Goal: Transaction & Acquisition: Obtain resource

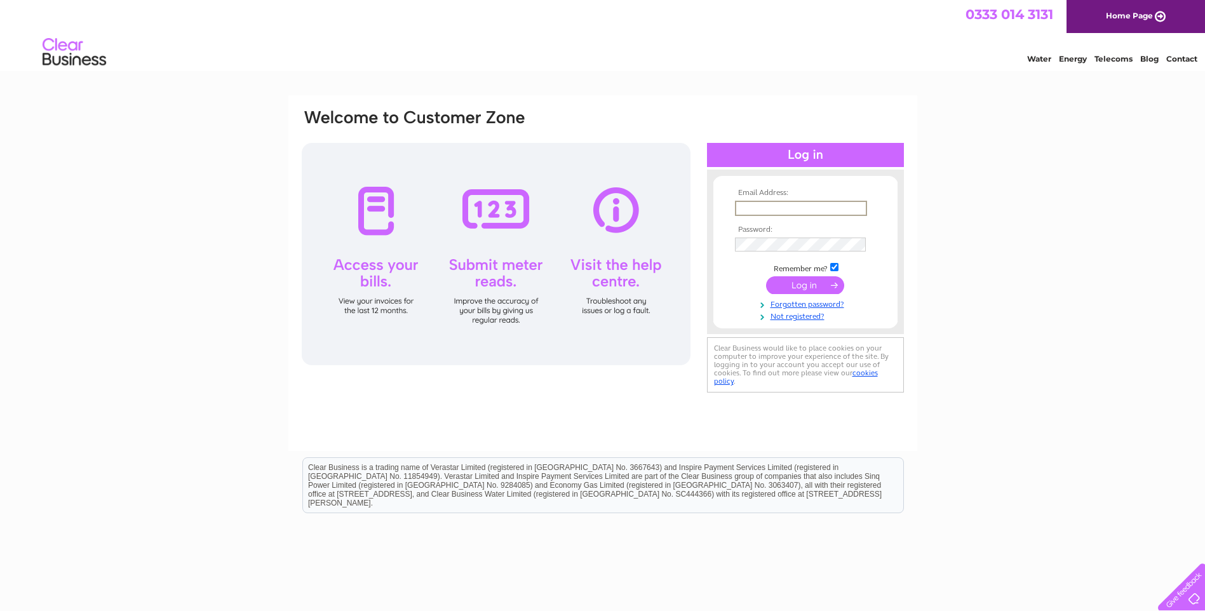
type input "haleroaddental@outlook.com"
click at [802, 281] on input "submit" at bounding box center [805, 285] width 78 height 18
click at [824, 277] on input "submit" at bounding box center [805, 285] width 78 height 18
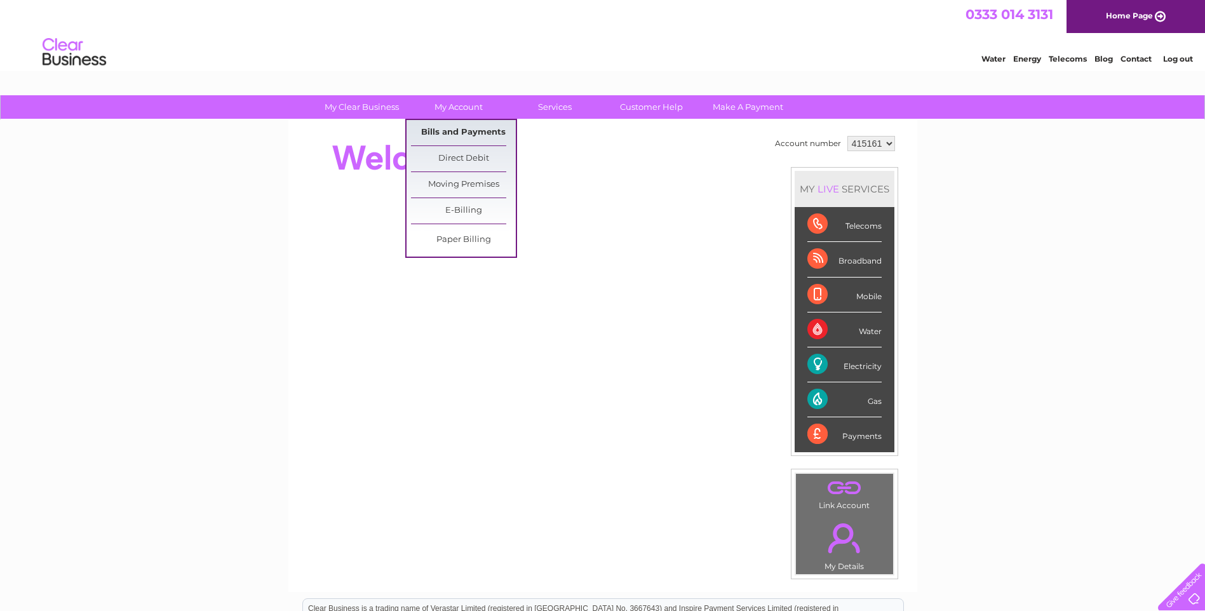
click at [457, 125] on link "Bills and Payments" at bounding box center [463, 132] width 105 height 25
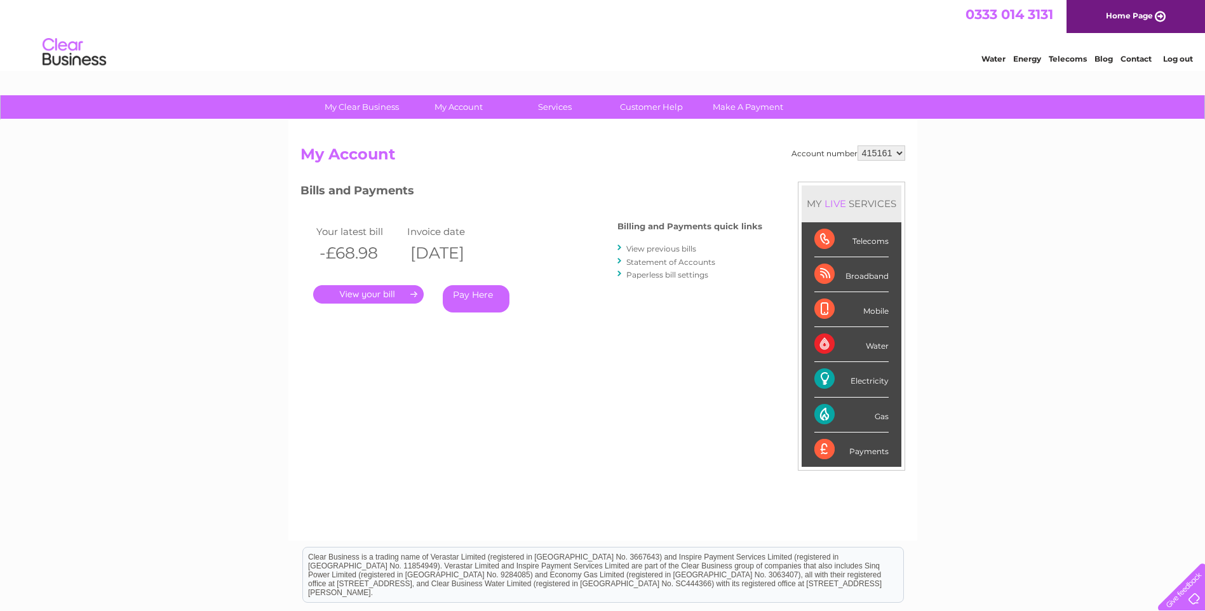
click at [653, 246] on link "View previous bills" at bounding box center [661, 249] width 70 height 10
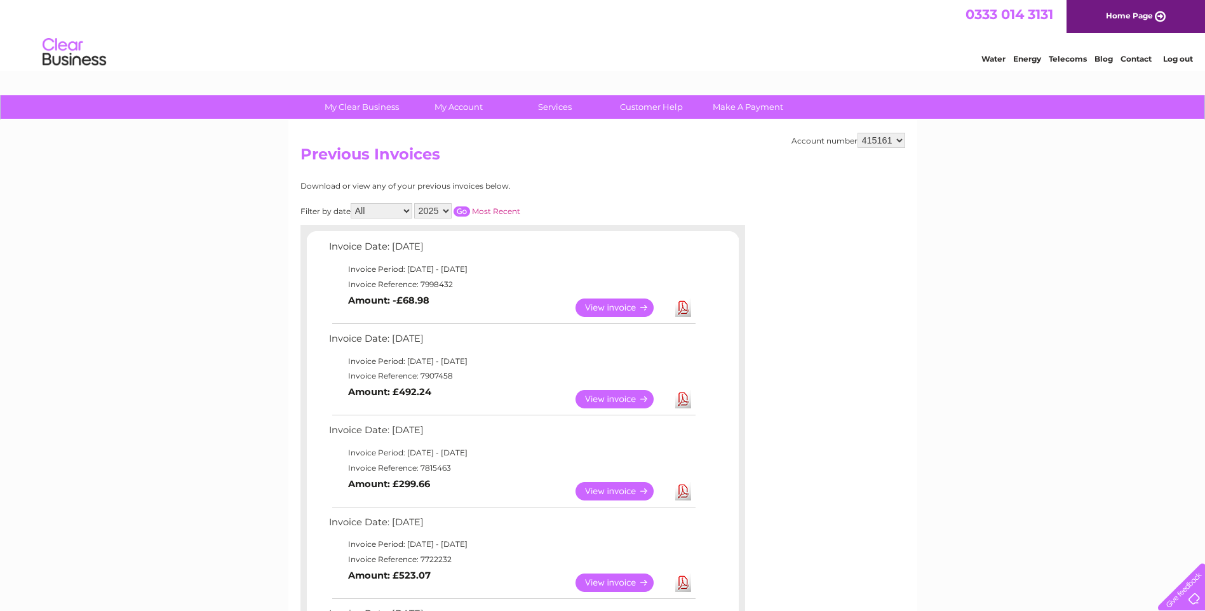
scroll to position [64, 0]
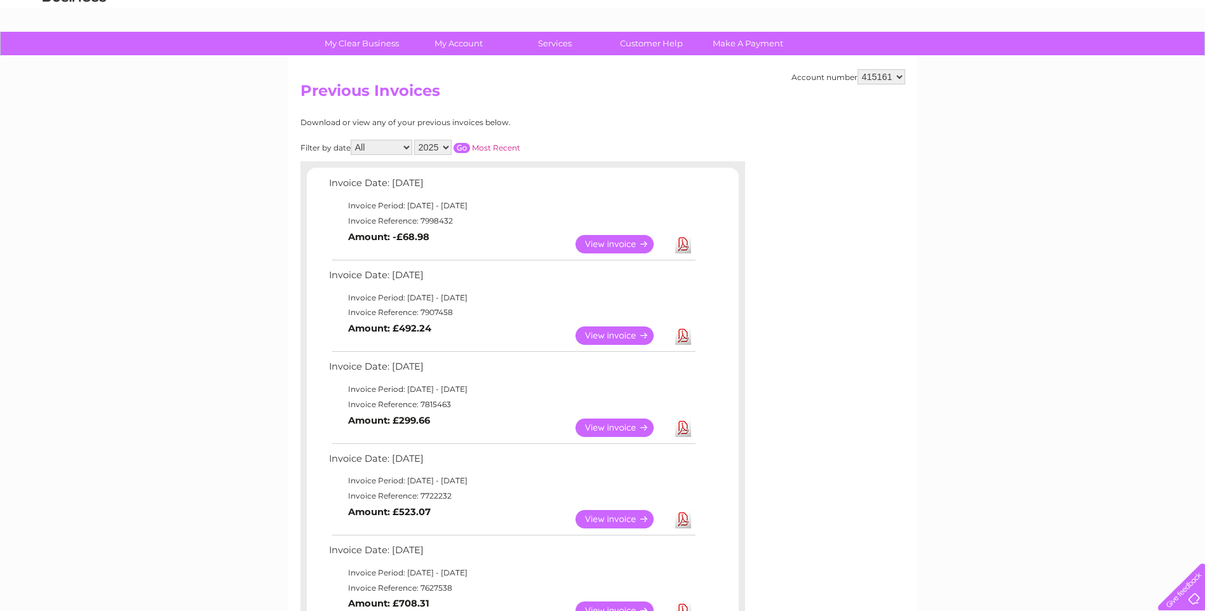
click at [624, 338] on link "View" at bounding box center [621, 335] width 93 height 18
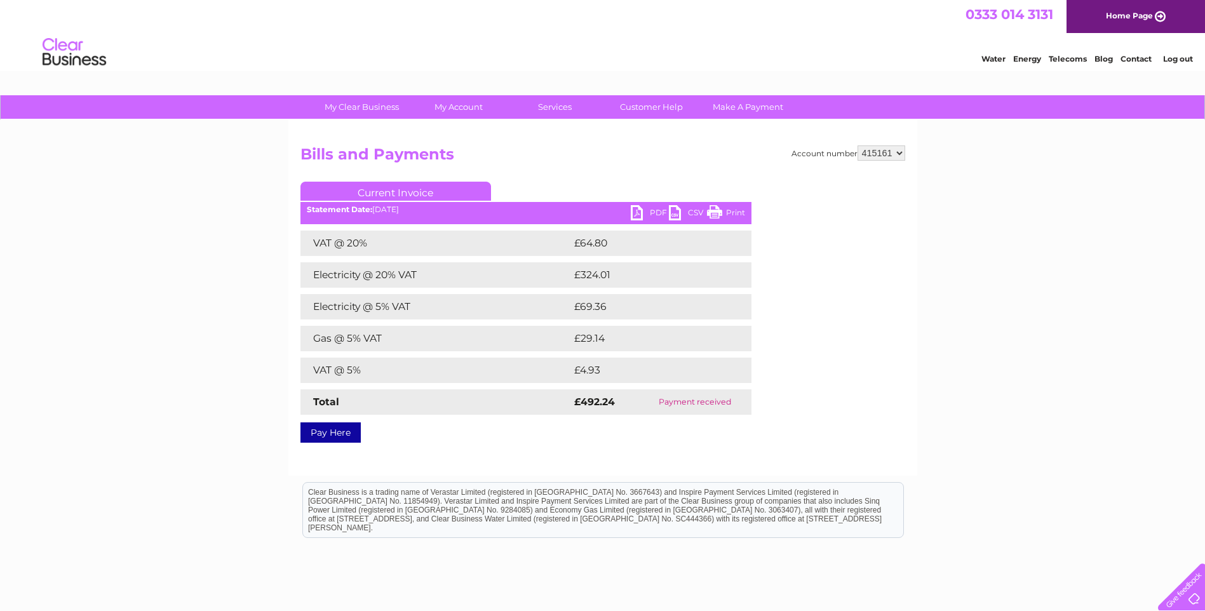
click at [639, 215] on link "PDF" at bounding box center [650, 214] width 38 height 18
